Goal: Check status: Check status

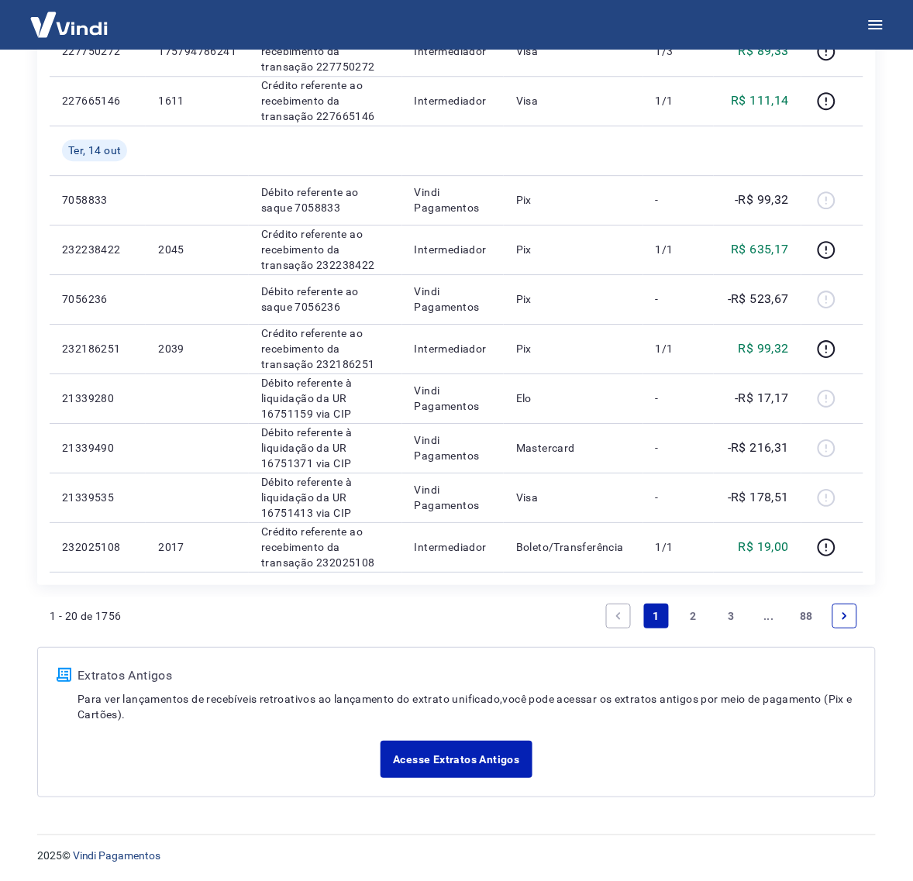
scroll to position [851, 0]
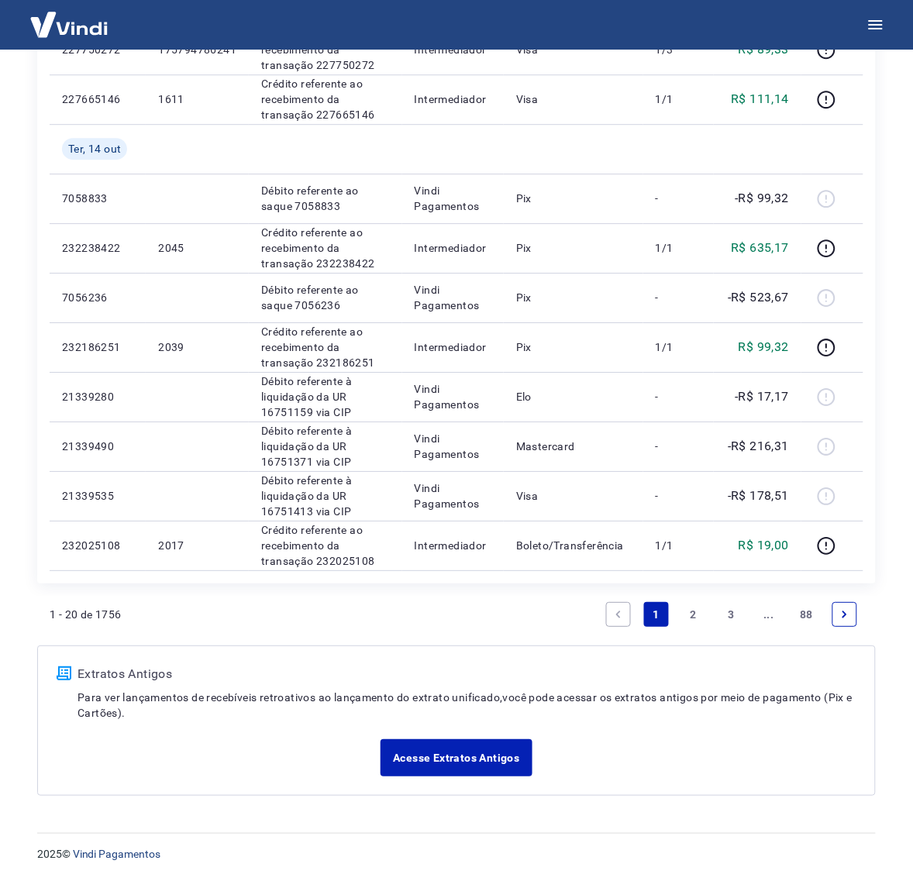
drag, startPoint x: 684, startPoint y: 615, endPoint x: 686, endPoint y: 607, distance: 8.1
click at [684, 615] on link "2" at bounding box center [693, 614] width 25 height 25
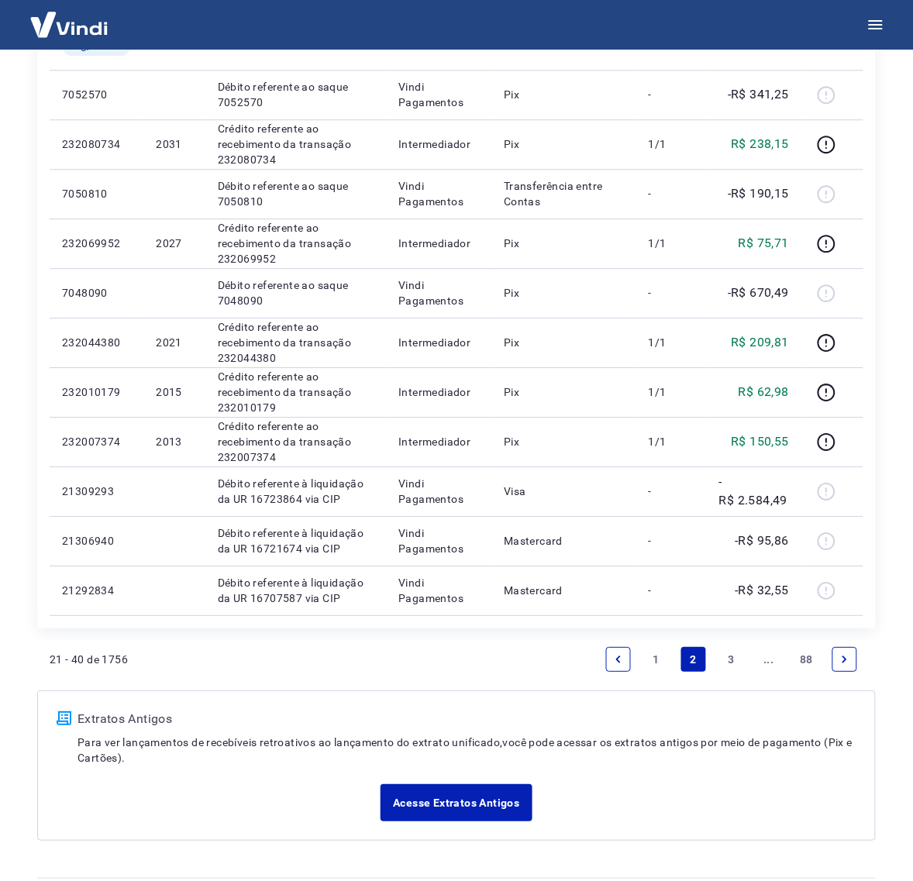
scroll to position [838, 0]
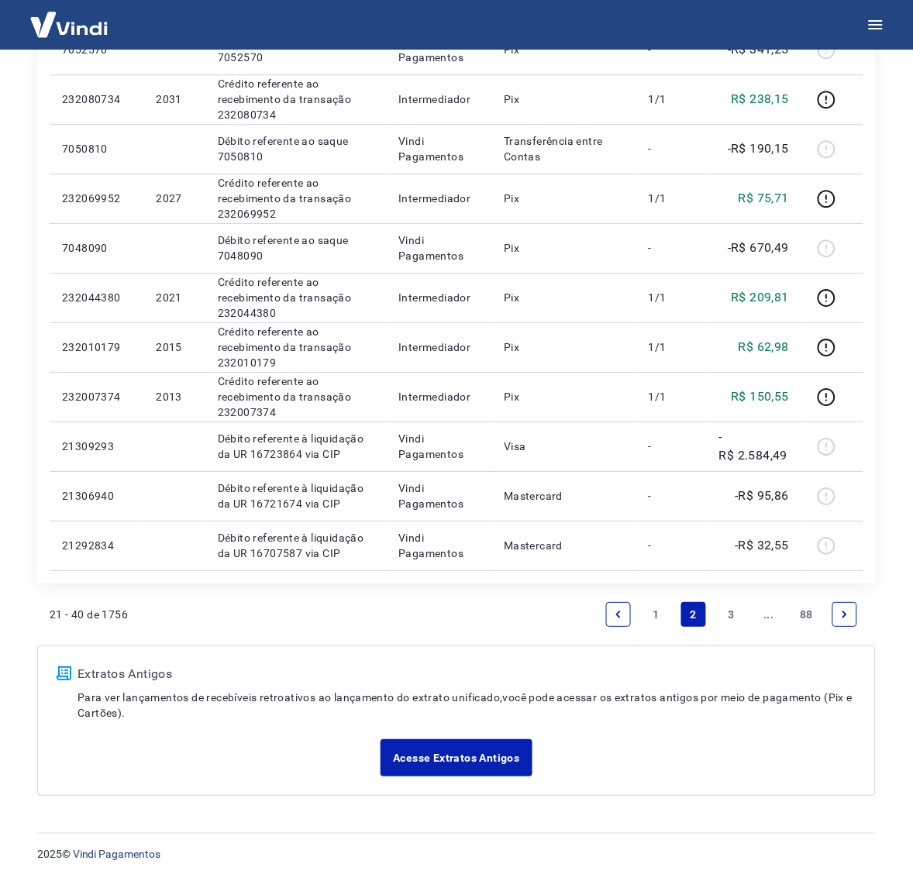
click at [660, 617] on link "1" at bounding box center [656, 614] width 25 height 25
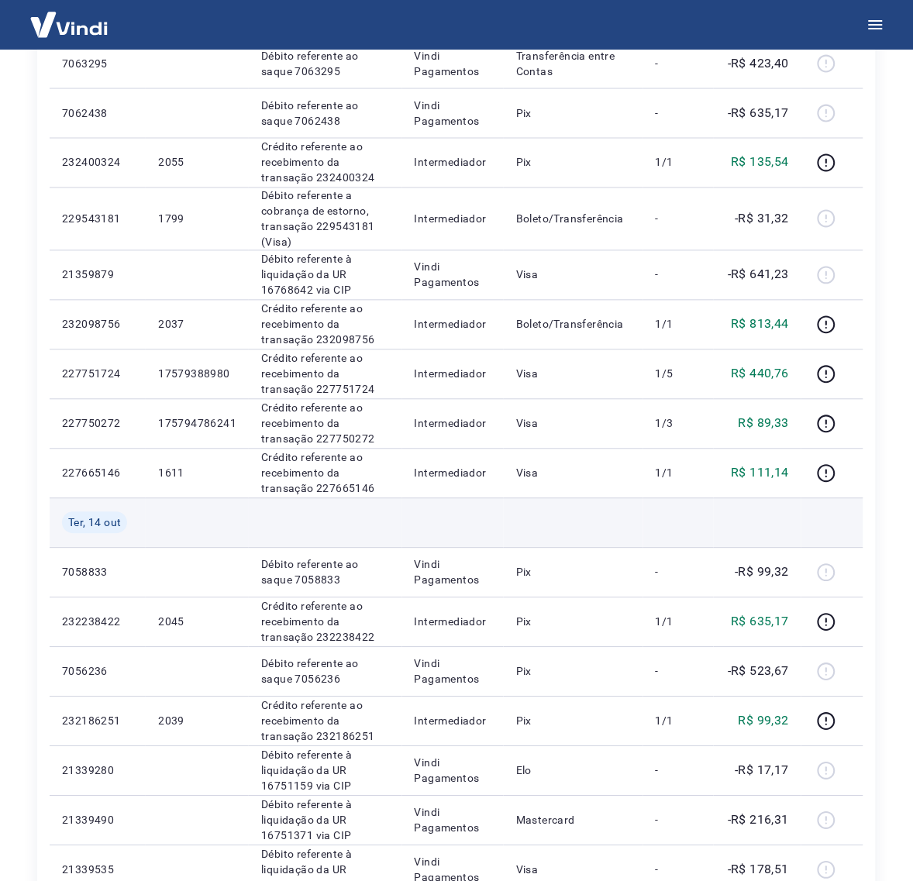
scroll to position [463, 0]
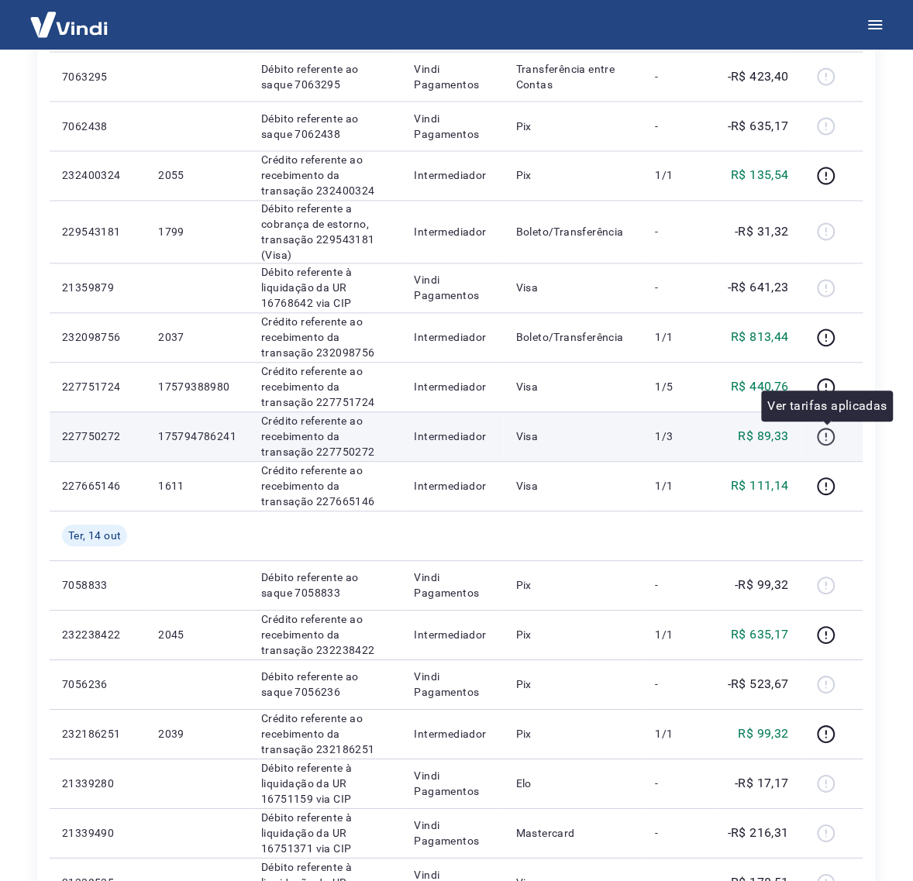
click at [832, 435] on icon "button" at bounding box center [826, 437] width 19 height 19
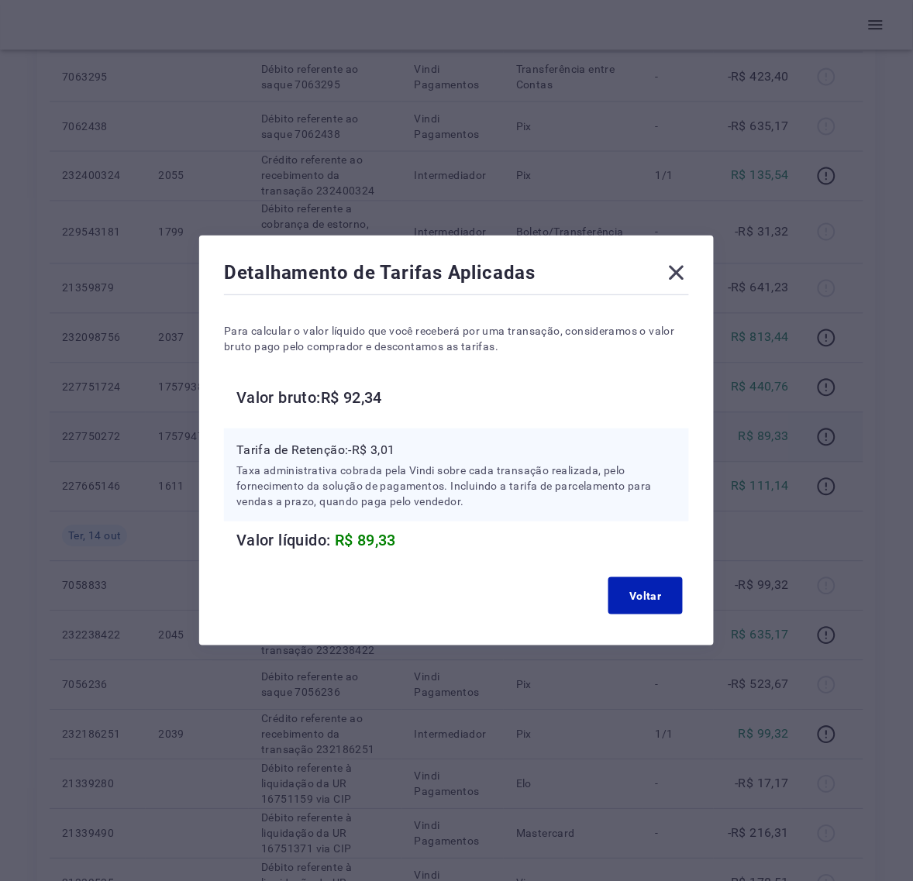
click at [684, 266] on icon at bounding box center [677, 273] width 15 height 15
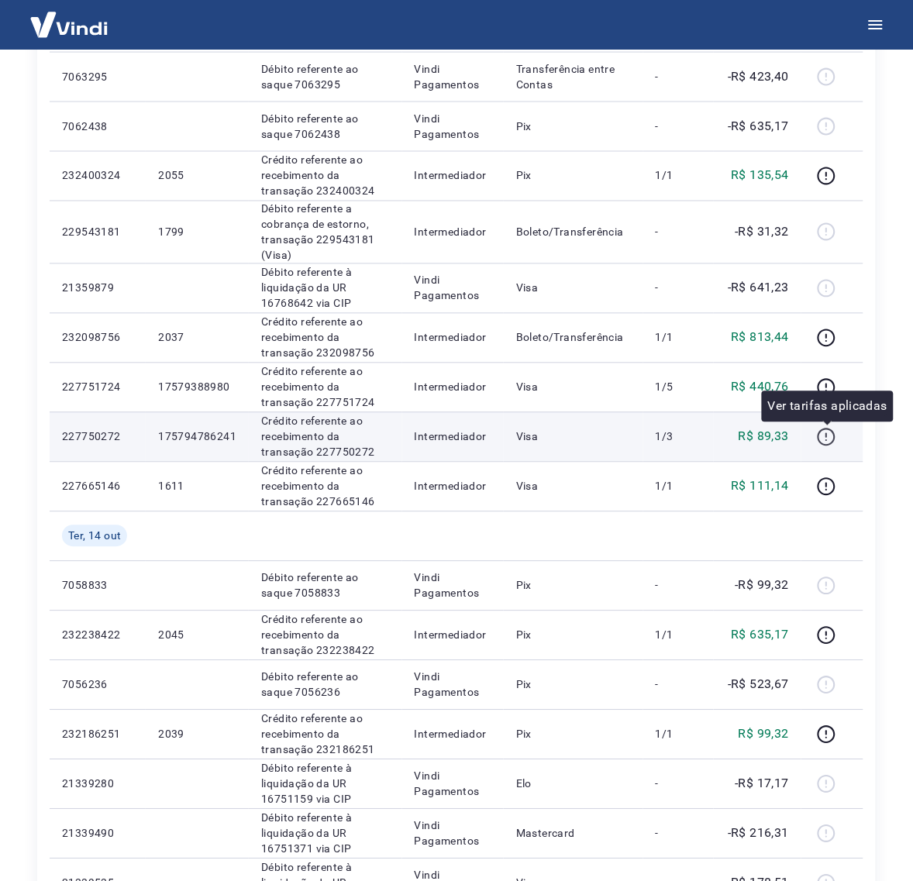
click at [832, 436] on icon "button" at bounding box center [826, 437] width 19 height 19
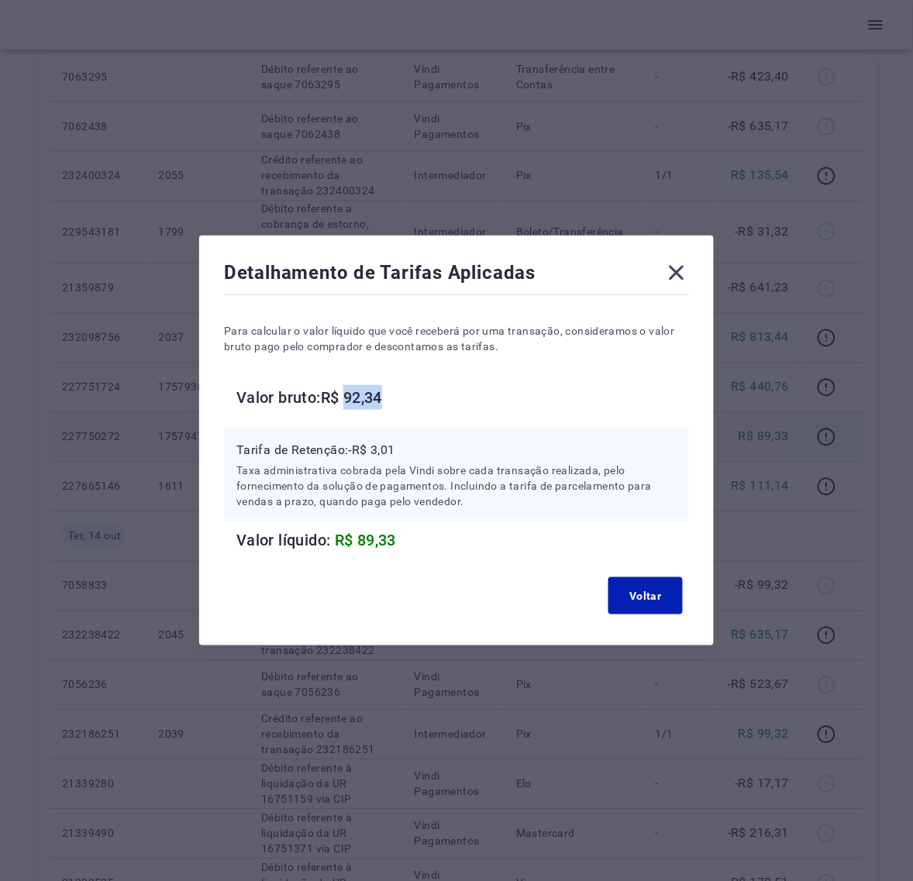
drag, startPoint x: 400, startPoint y: 395, endPoint x: 359, endPoint y: 397, distance: 41.1
click at [359, 397] on h6 "Valor bruto: R$ 92,34" at bounding box center [462, 397] width 453 height 25
copy h6 "92,34"
click at [684, 271] on icon at bounding box center [677, 273] width 15 height 15
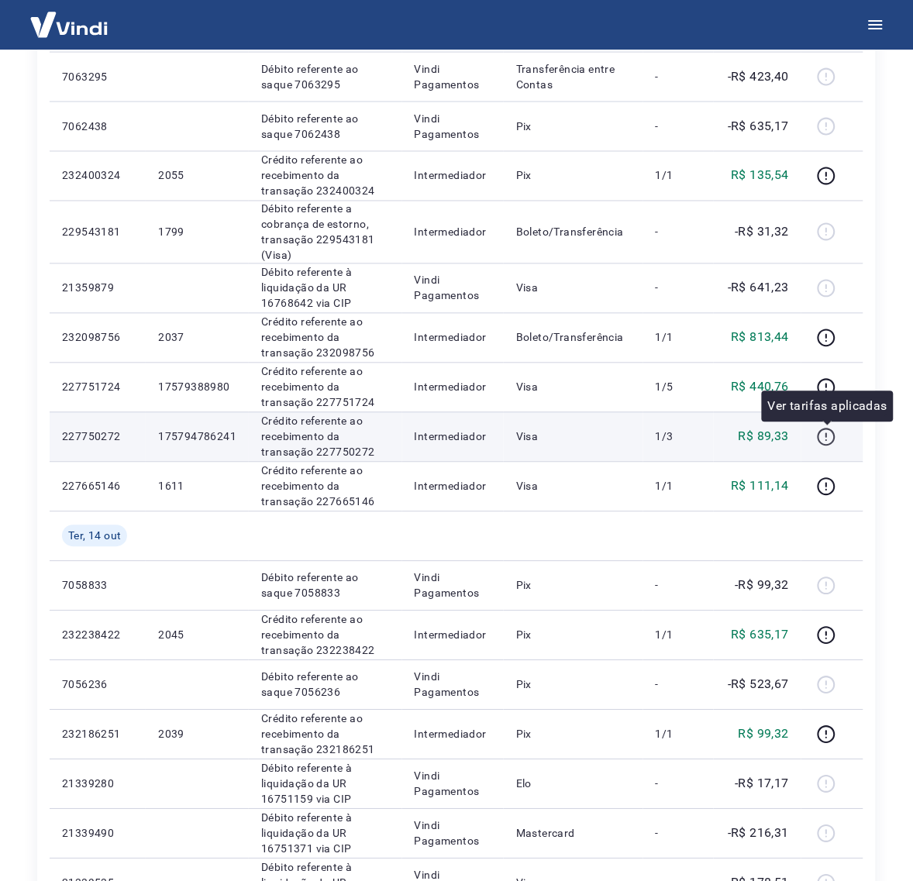
click at [828, 438] on icon "button" at bounding box center [826, 437] width 19 height 19
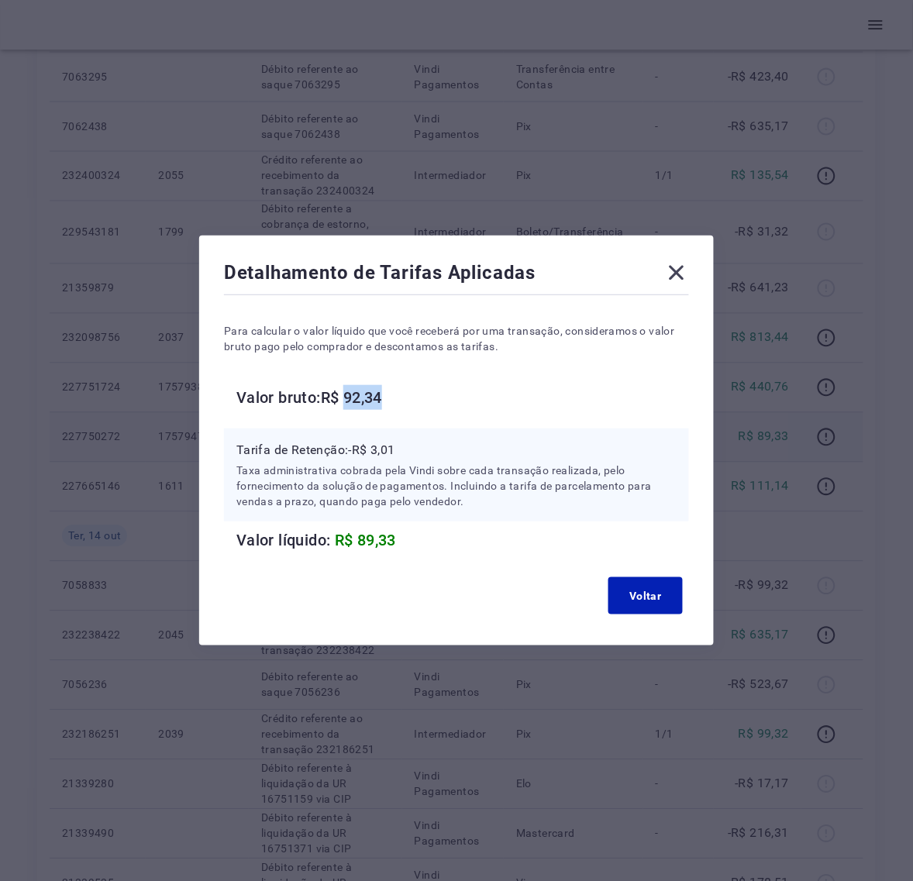
drag, startPoint x: 401, startPoint y: 392, endPoint x: 360, endPoint y: 392, distance: 40.3
click at [360, 392] on h6 "Valor bruto: R$ 92,34" at bounding box center [462, 397] width 453 height 25
copy h6 "92,34"
click at [689, 269] on icon at bounding box center [676, 272] width 25 height 25
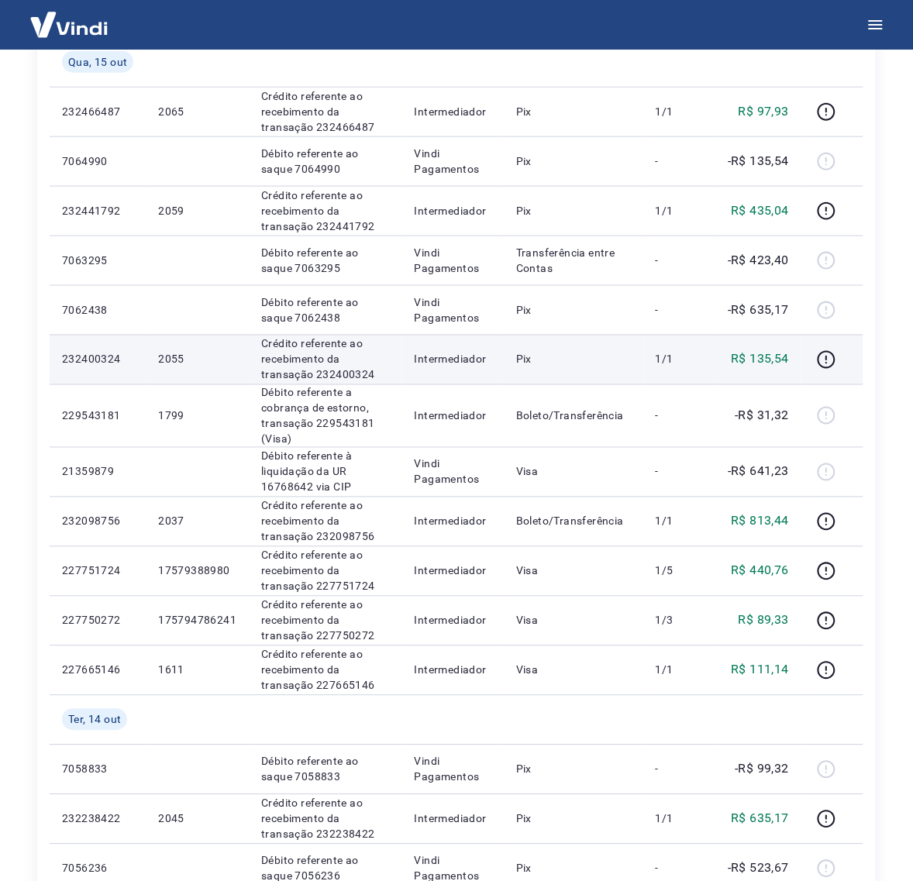
scroll to position [270, 0]
